Goal: Information Seeking & Learning: Learn about a topic

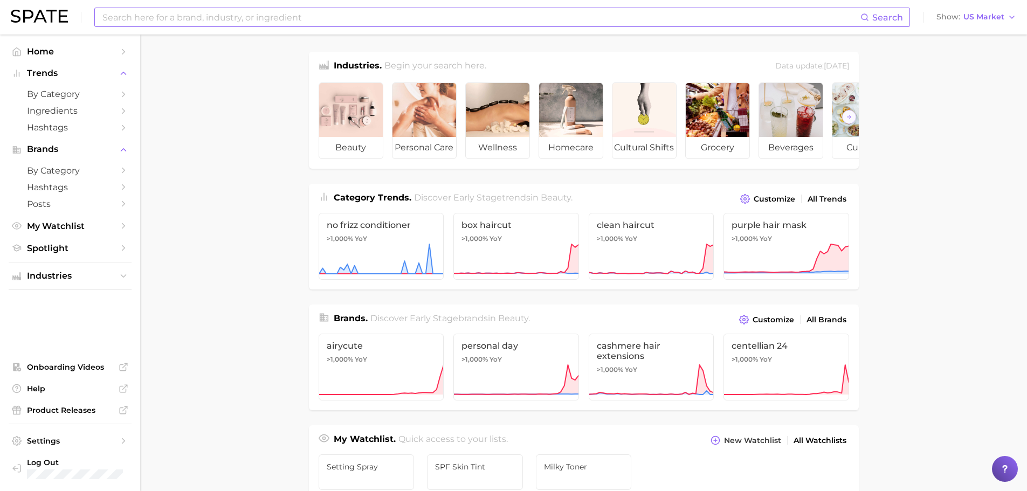
click at [249, 16] on input at bounding box center [480, 17] width 759 height 18
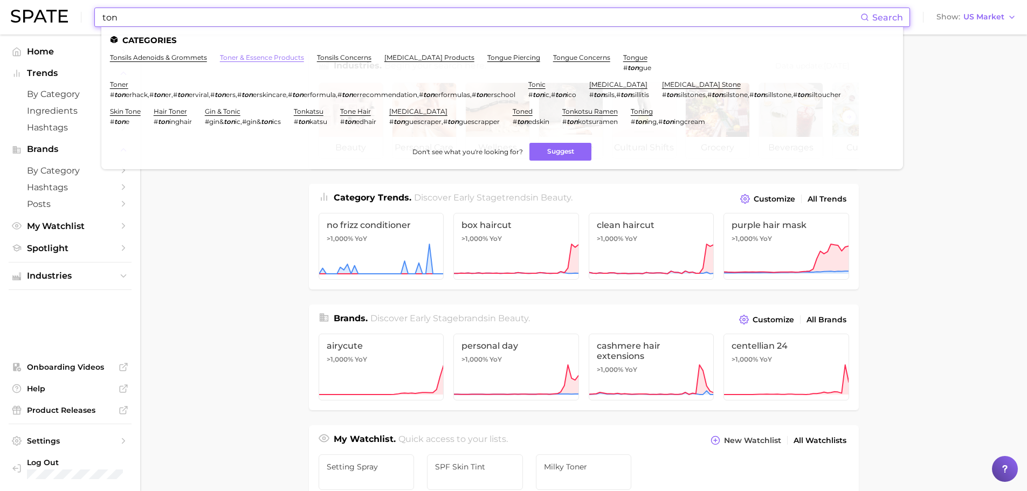
type input "ton"
click at [242, 59] on link "toner & essence products" at bounding box center [262, 57] width 84 height 8
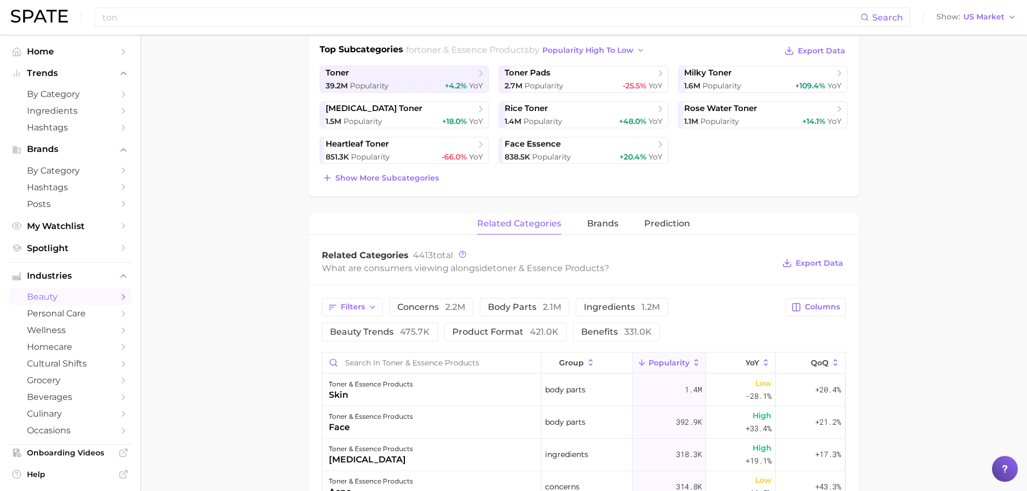
scroll to position [270, 0]
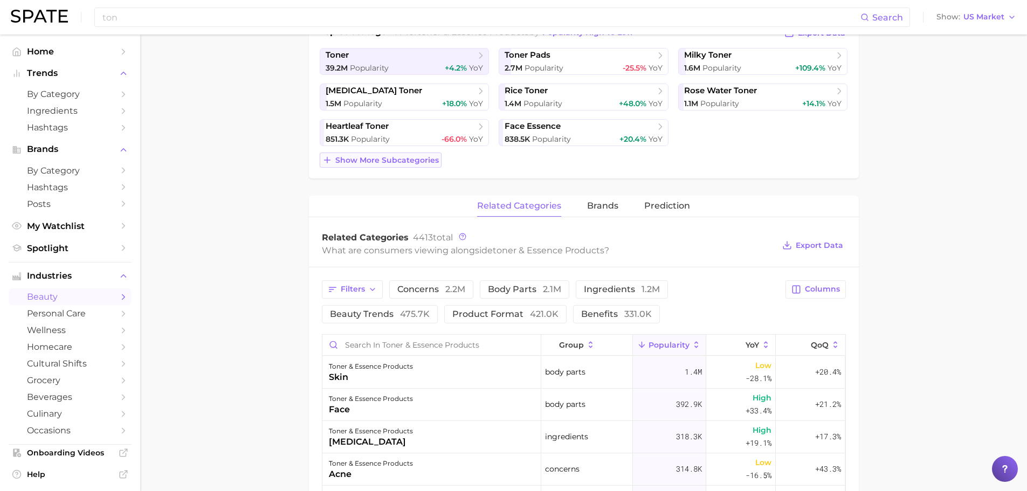
click at [362, 161] on span "Show more subcategories" at bounding box center [387, 160] width 104 height 9
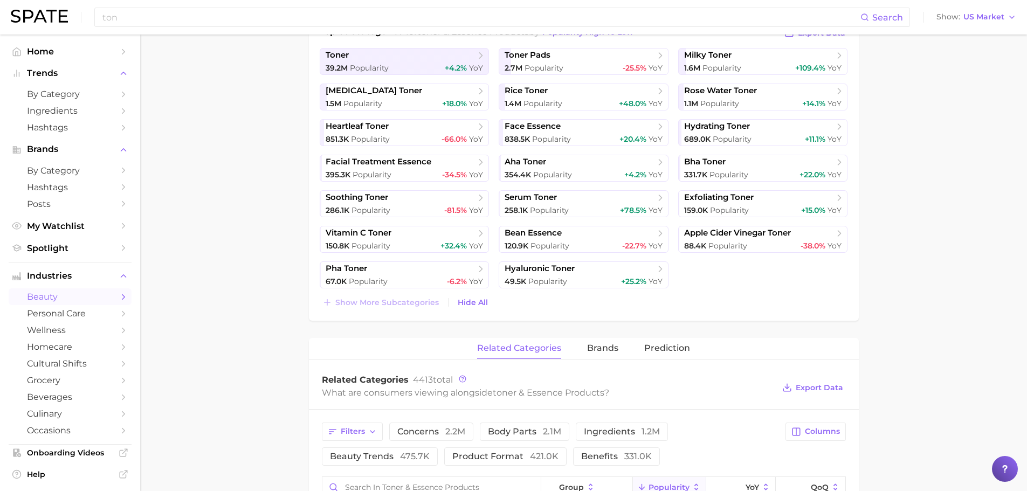
scroll to position [216, 0]
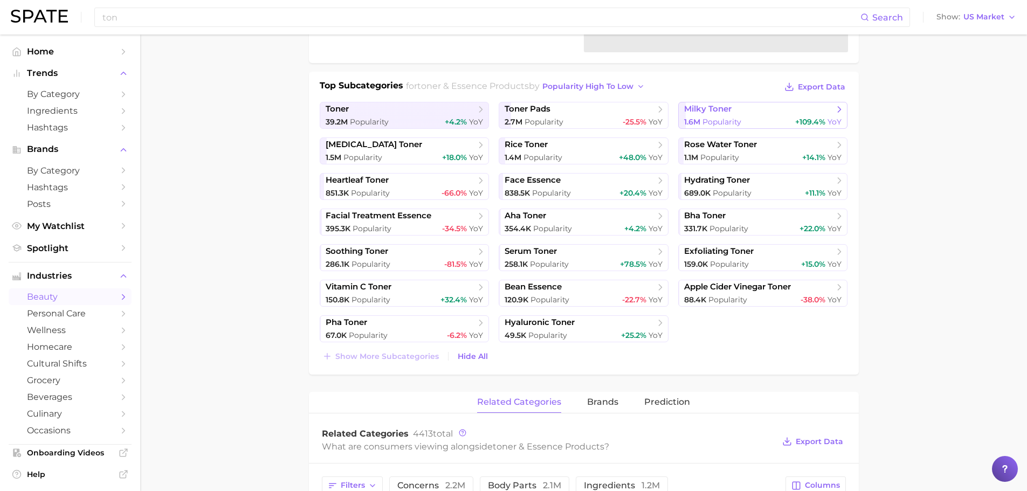
click at [759, 120] on div "1.6m Popularity +109.4% YoY" at bounding box center [763, 122] width 158 height 10
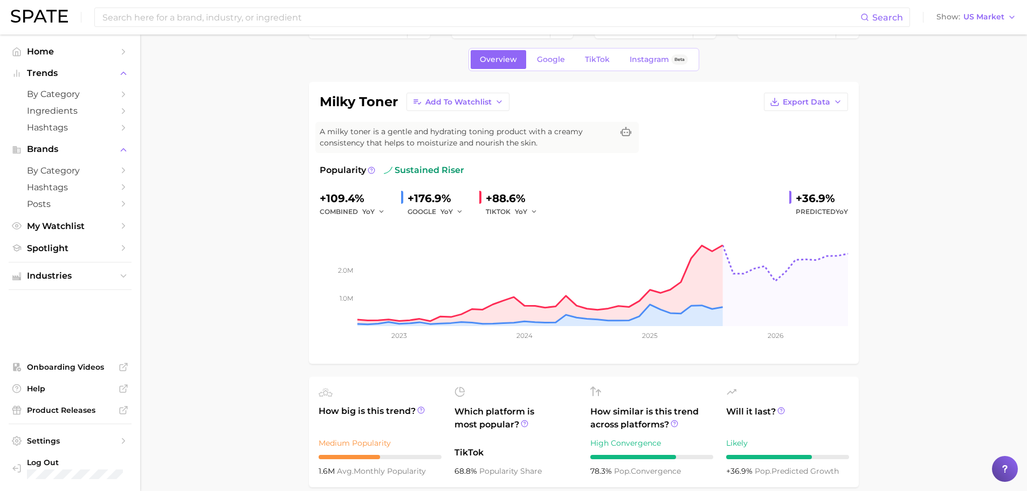
scroll to position [54, 0]
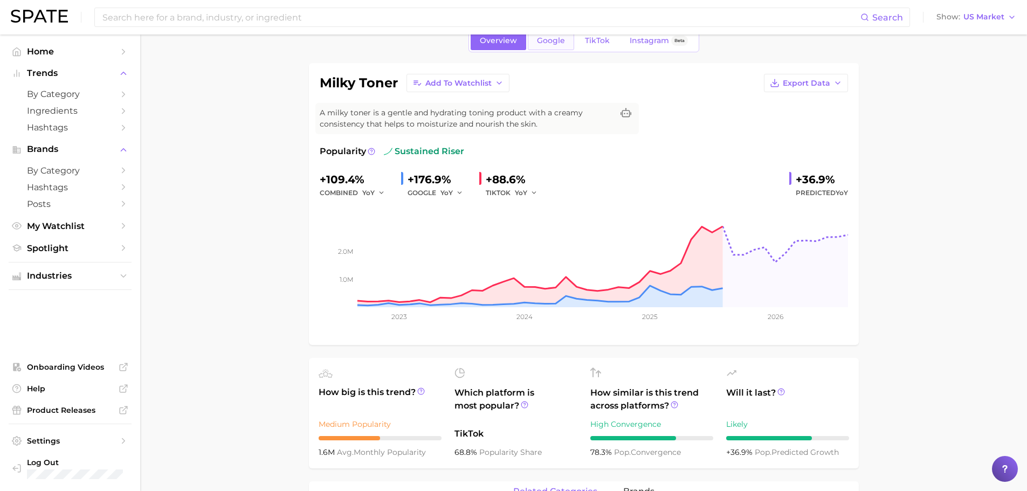
click at [551, 36] on span "Google" at bounding box center [551, 40] width 28 height 9
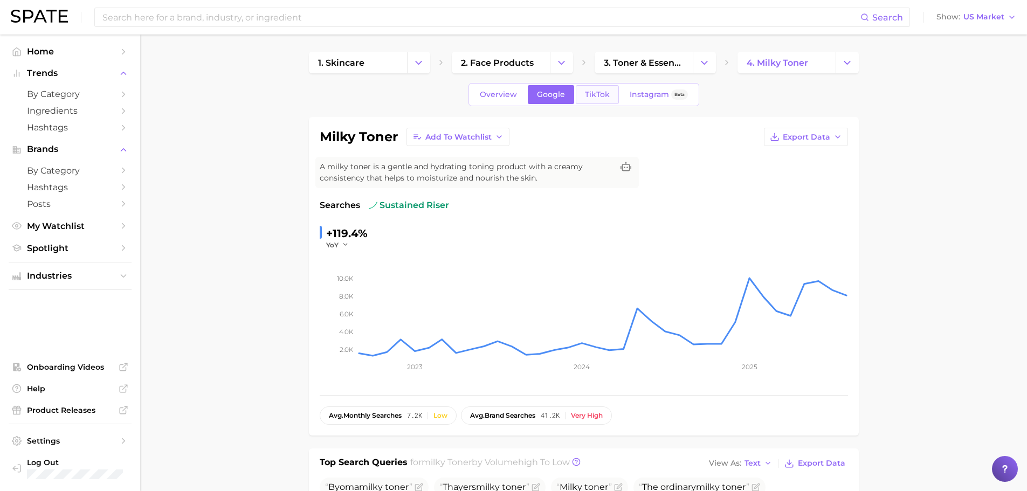
click at [589, 92] on span "TikTok" at bounding box center [597, 94] width 25 height 9
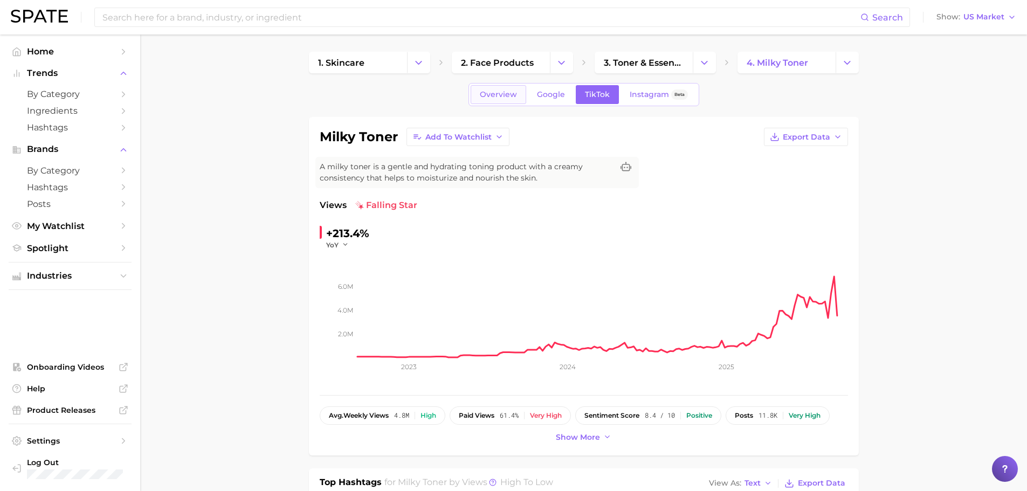
click at [489, 90] on span "Overview" at bounding box center [498, 94] width 37 height 9
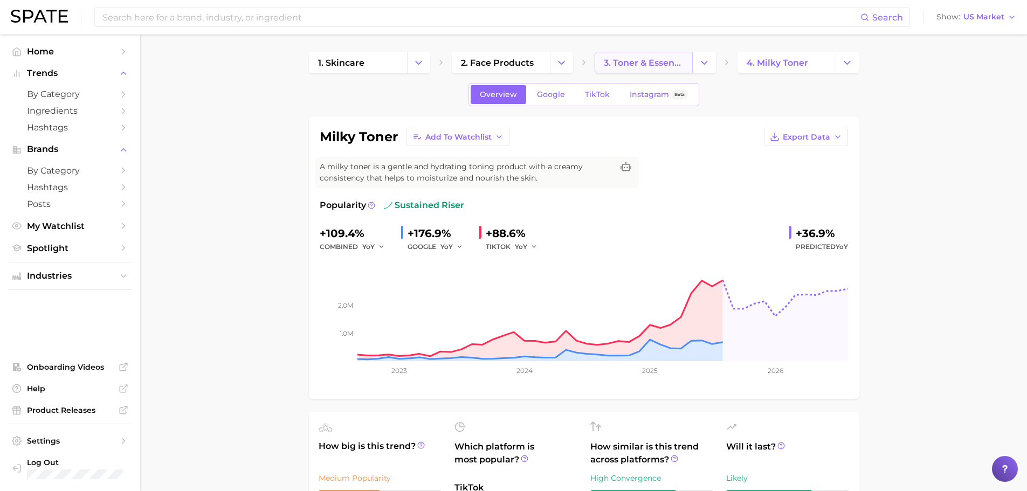
click at [611, 56] on link "3. toner & essence products" at bounding box center [644, 63] width 98 height 22
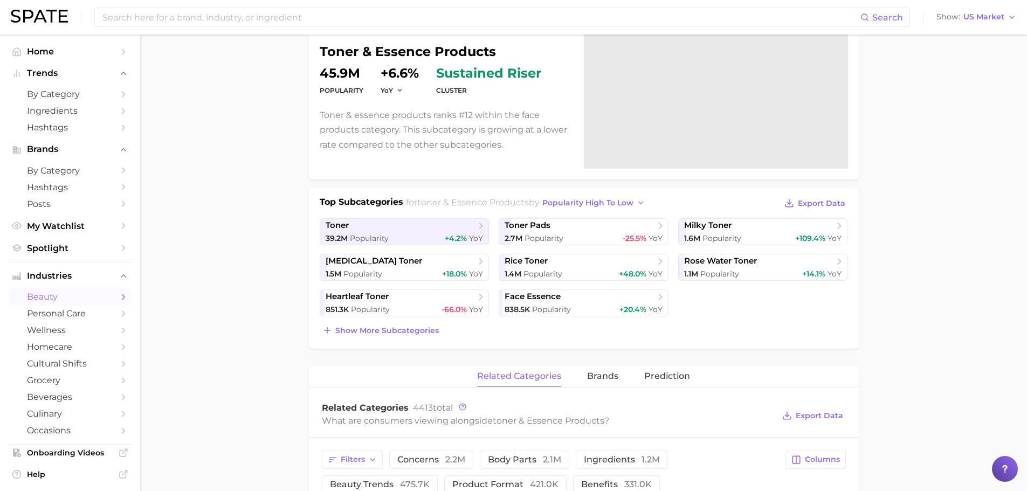
scroll to position [78, 0]
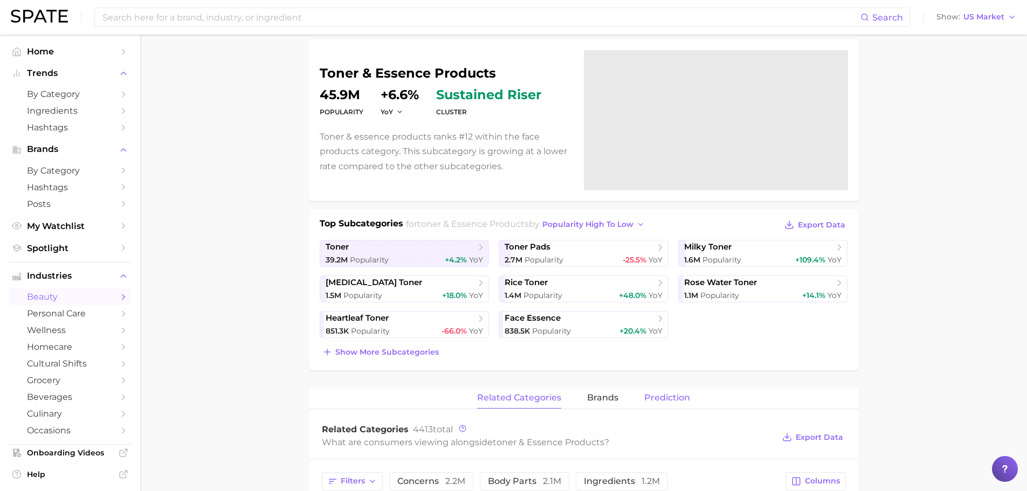
click at [678, 395] on span "Prediction" at bounding box center [667, 398] width 46 height 10
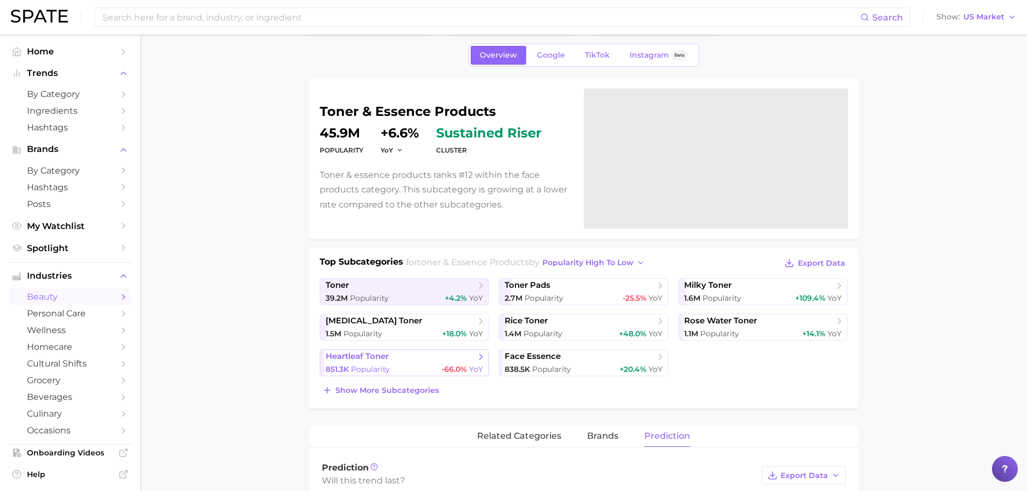
scroll to position [0, 0]
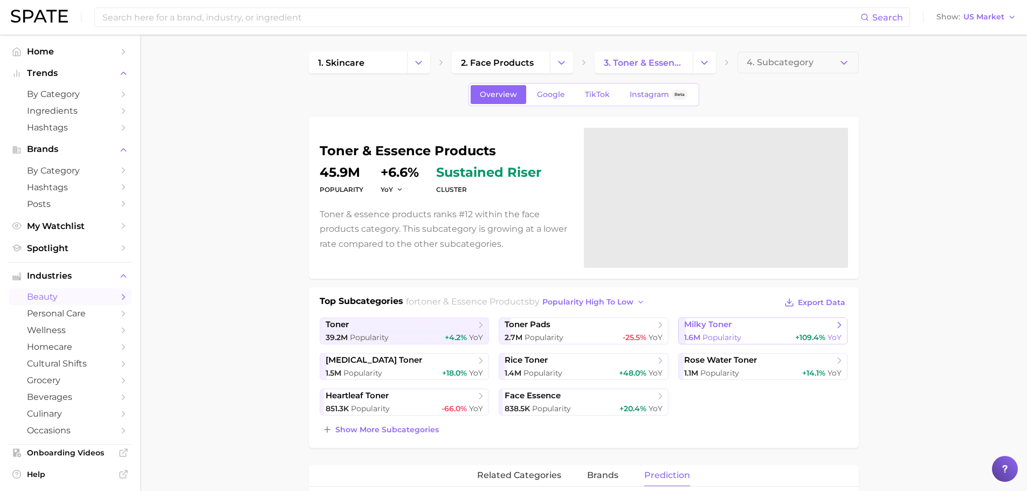
click at [714, 336] on span "Popularity" at bounding box center [722, 338] width 39 height 10
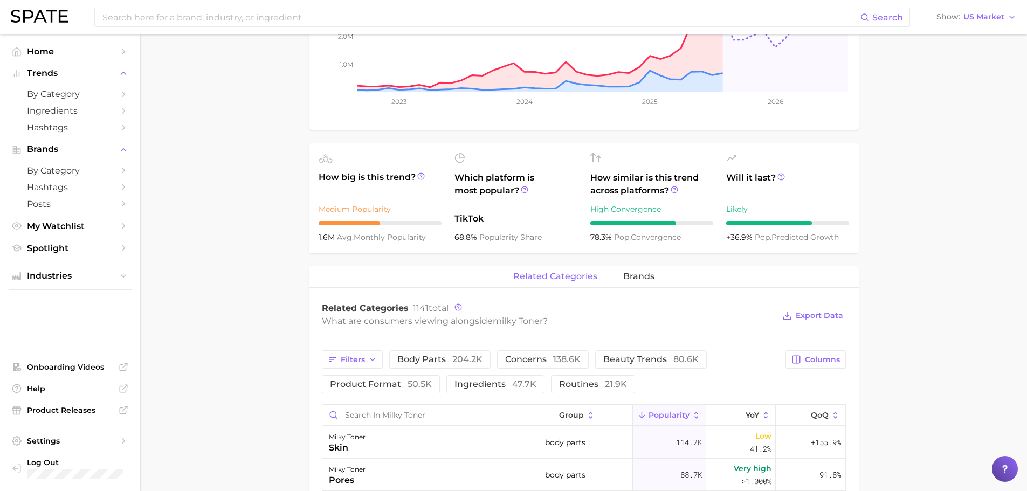
scroll to position [270, 0]
